Goal: Entertainment & Leisure: Browse casually

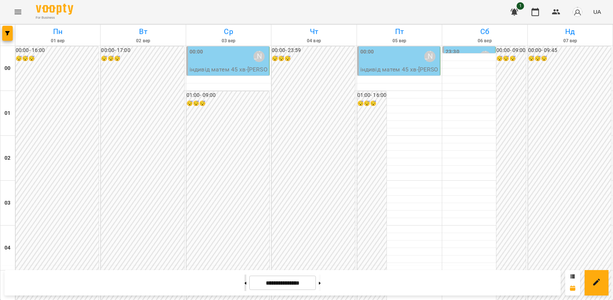
click at [245, 286] on button at bounding box center [246, 283] width 2 height 16
click at [245, 283] on icon at bounding box center [246, 283] width 2 height 3
type input "**********"
click at [13, 14] on button "Menu" at bounding box center [18, 12] width 18 height 18
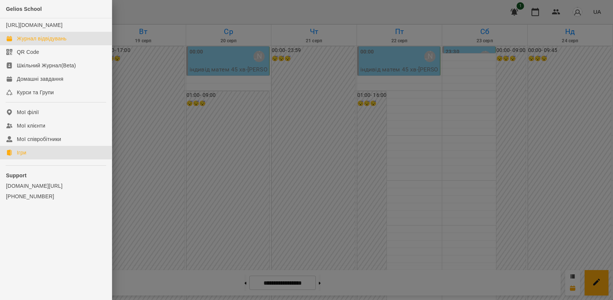
click at [38, 159] on link "Ігри" at bounding box center [56, 152] width 112 height 13
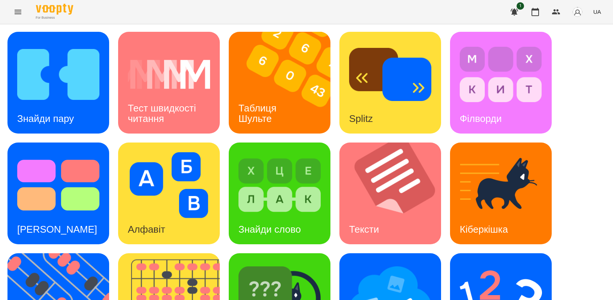
scroll to position [140, 0]
click at [74, 253] on img at bounding box center [62, 304] width 111 height 102
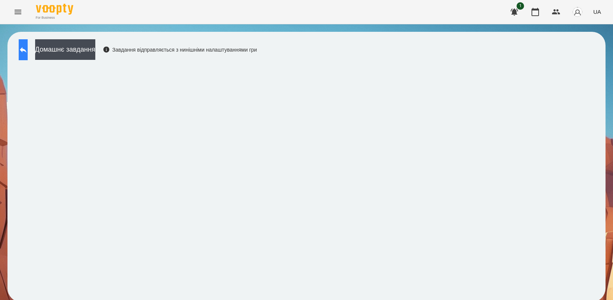
click at [28, 53] on icon at bounding box center [23, 49] width 9 height 9
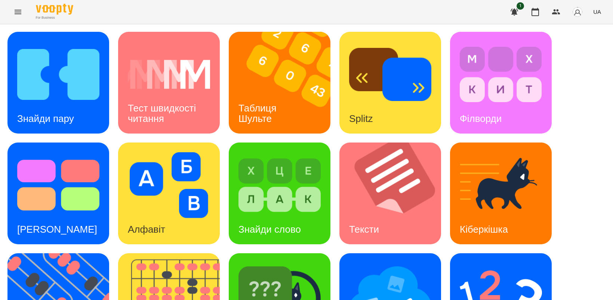
scroll to position [140, 0]
click at [48, 253] on img at bounding box center [62, 304] width 111 height 102
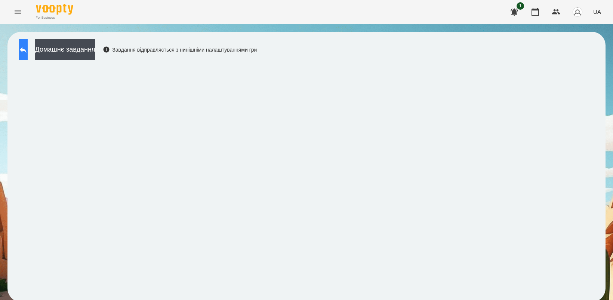
click at [28, 53] on icon at bounding box center [23, 49] width 9 height 9
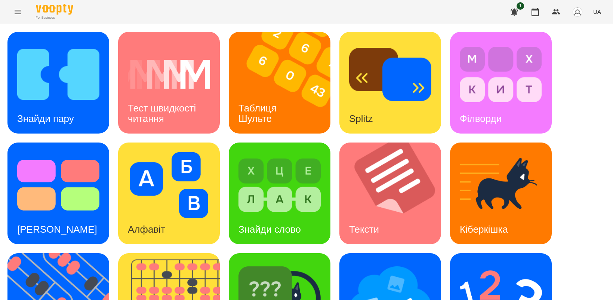
scroll to position [173, 0]
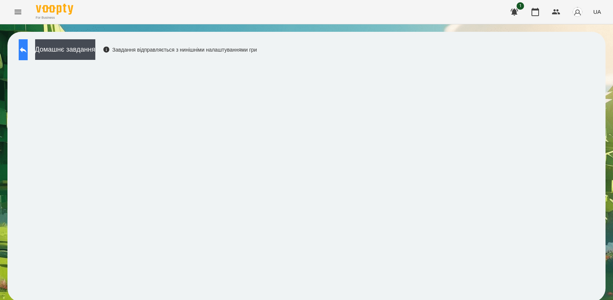
click at [27, 49] on icon at bounding box center [23, 50] width 7 height 6
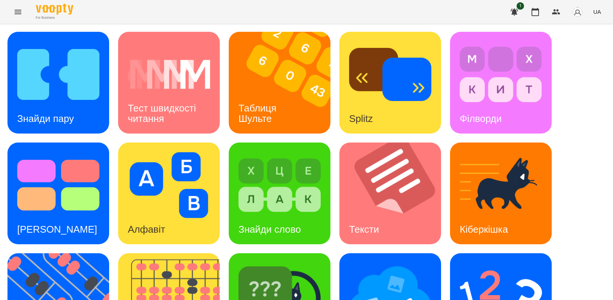
scroll to position [140, 0]
click at [277, 263] on img at bounding box center [280, 296] width 82 height 66
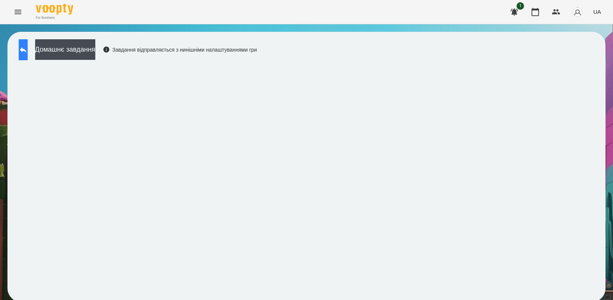
click at [27, 49] on icon at bounding box center [23, 50] width 7 height 6
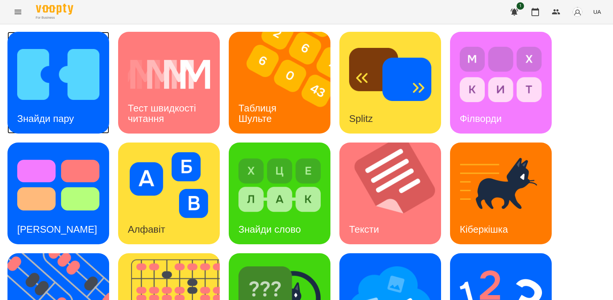
click at [77, 72] on img at bounding box center [58, 75] width 82 height 66
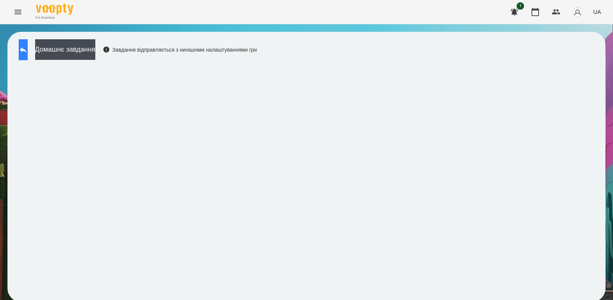
click at [25, 49] on button at bounding box center [23, 49] width 9 height 21
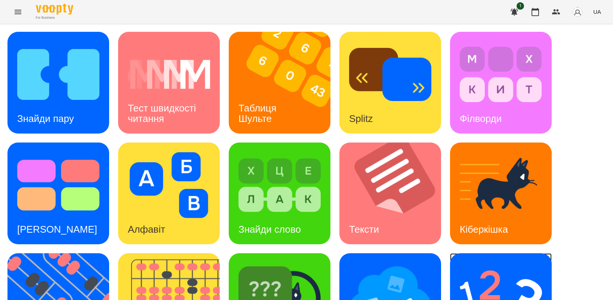
click at [481, 272] on img at bounding box center [501, 296] width 82 height 66
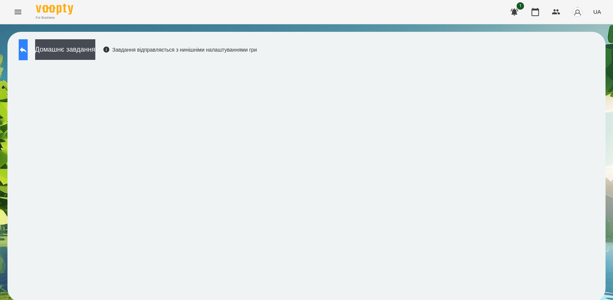
click at [25, 46] on button at bounding box center [23, 49] width 9 height 21
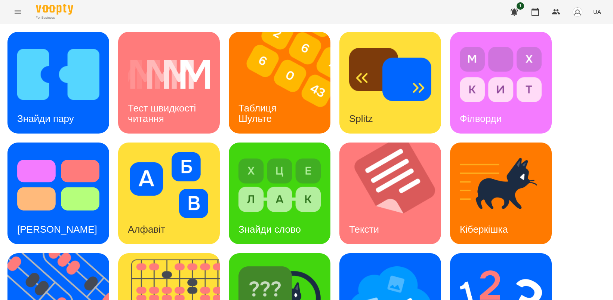
scroll to position [173, 0]
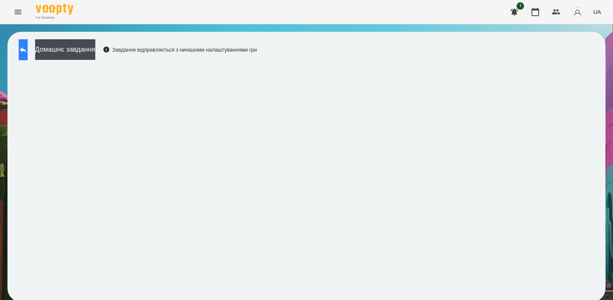
click at [28, 48] on button at bounding box center [23, 49] width 9 height 21
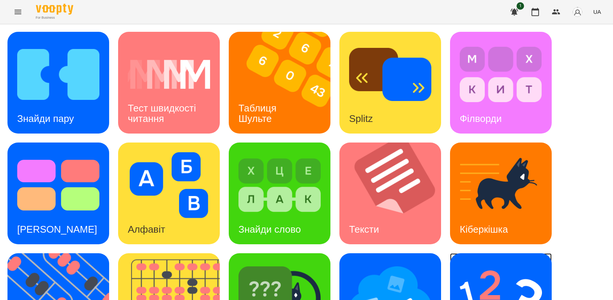
click at [518, 272] on img at bounding box center [501, 296] width 82 height 66
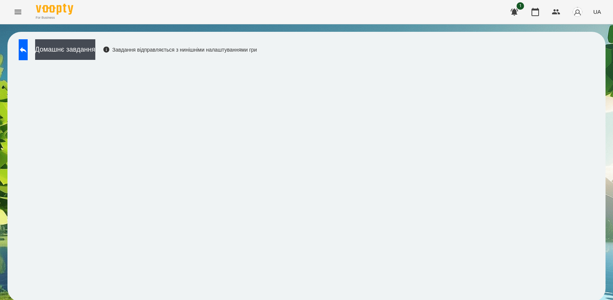
click at [14, 10] on icon "Menu" at bounding box center [17, 11] width 9 height 9
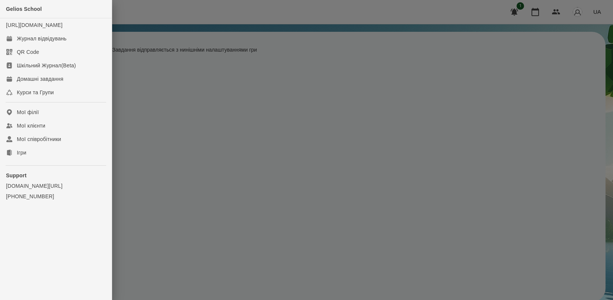
click at [450, 173] on div at bounding box center [306, 150] width 613 height 300
